Goal: Task Accomplishment & Management: Use online tool/utility

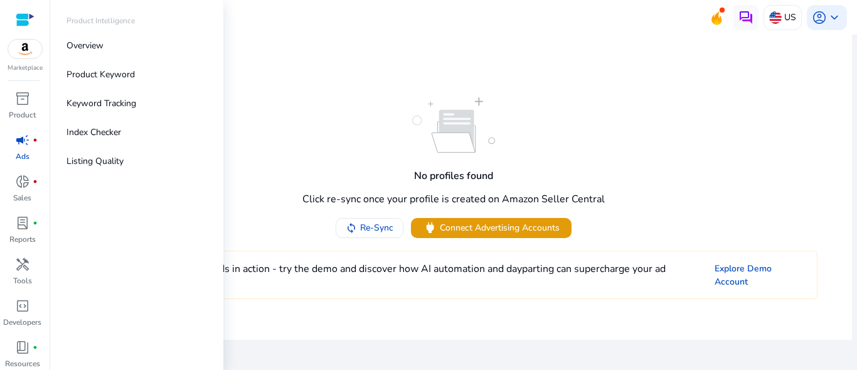
click at [30, 151] on link "campaign fiber_manual_record Ads" at bounding box center [22, 150] width 45 height 41
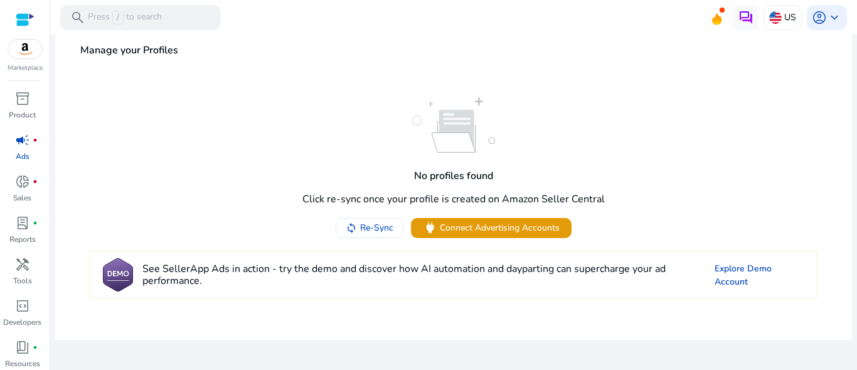
click at [28, 73] on div "Marketplace inventory_2 Product campaign fiber_manual_record Ads donut_small fi…" at bounding box center [25, 185] width 50 height 370
click at [29, 66] on p "Marketplace" at bounding box center [25, 67] width 35 height 9
click at [28, 53] on img at bounding box center [25, 49] width 34 height 19
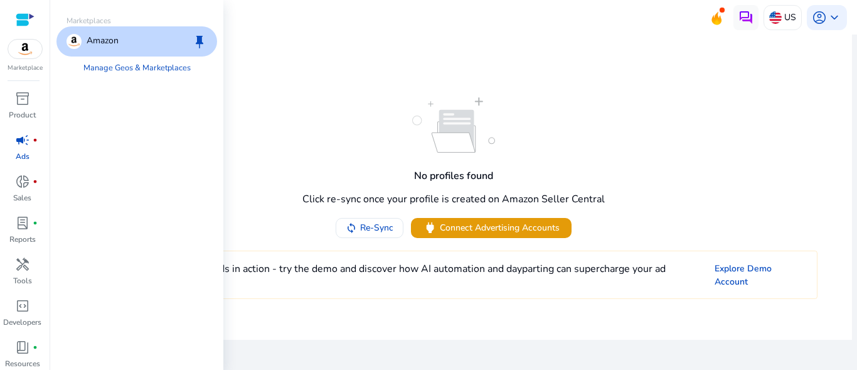
click at [105, 49] on div "Amazon keep" at bounding box center [136, 41] width 161 height 30
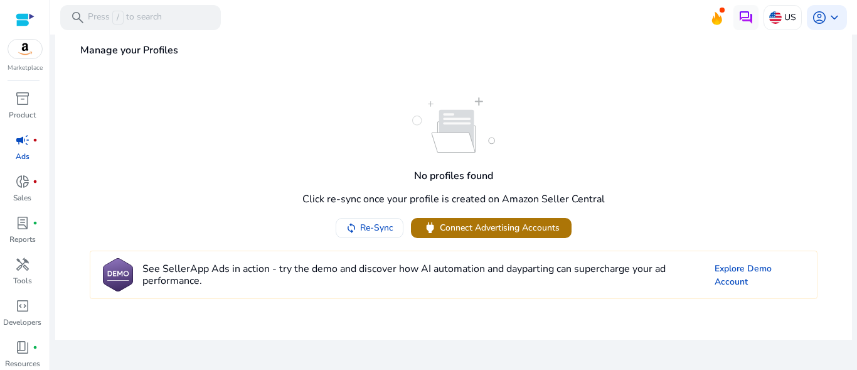
click at [474, 237] on span at bounding box center [491, 228] width 161 height 30
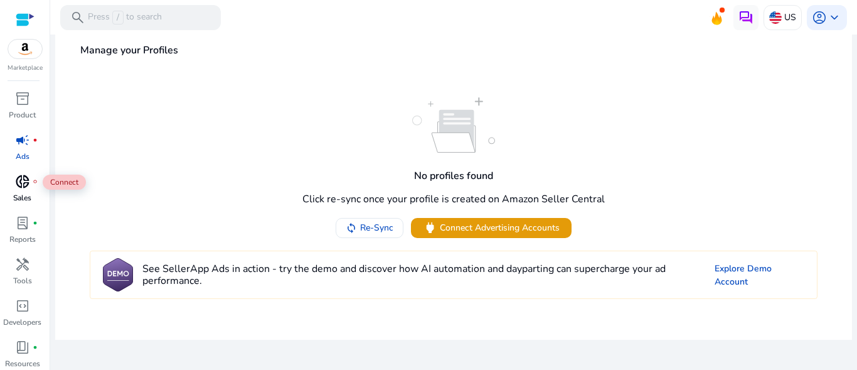
click at [34, 188] on div "donut_small fiber_manual_record" at bounding box center [22, 181] width 35 height 20
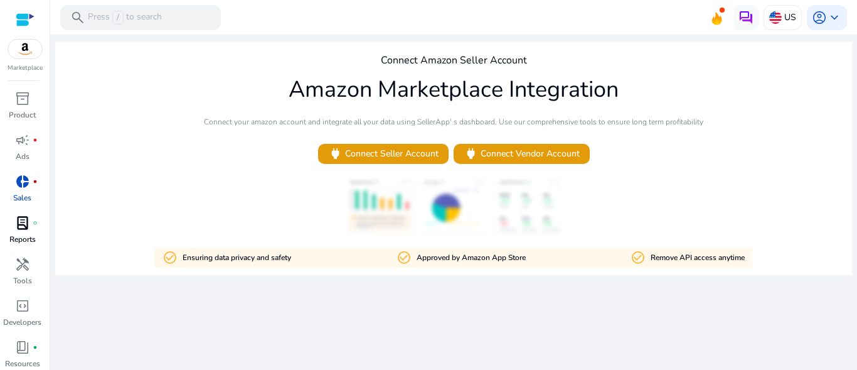
click at [38, 225] on div "lab_profile fiber_manual_record" at bounding box center [22, 223] width 35 height 20
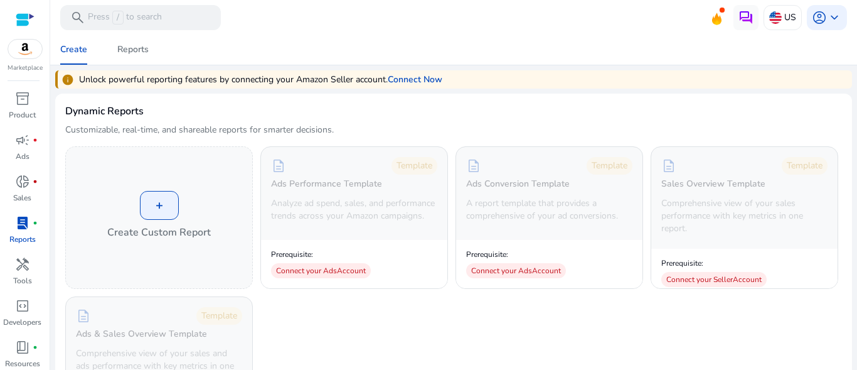
click at [26, 23] on div at bounding box center [25, 20] width 19 height 14
